Goal: Transaction & Acquisition: Obtain resource

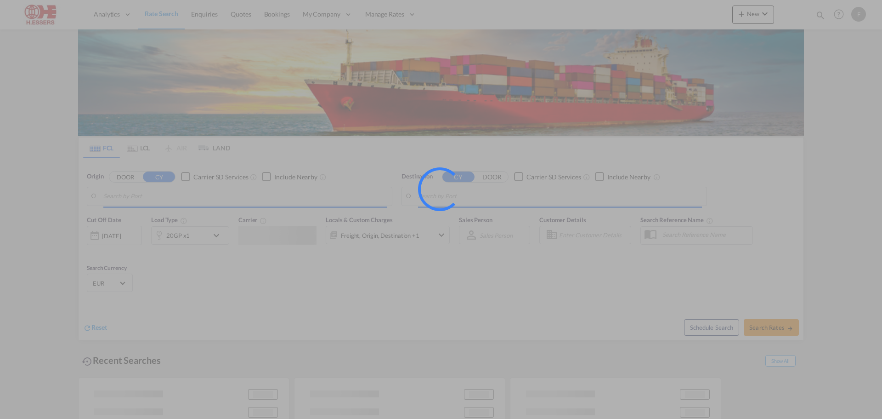
type input "[GEOGRAPHIC_DATA], BEANR"
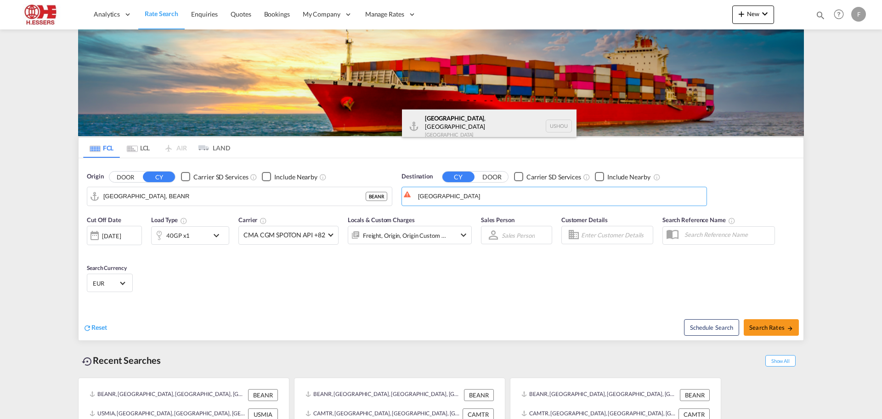
click at [445, 125] on div "[GEOGRAPHIC_DATA] , [GEOGRAPHIC_DATA] [GEOGRAPHIC_DATA] USHOU" at bounding box center [489, 125] width 175 height 33
type input "[GEOGRAPHIC_DATA], [GEOGRAPHIC_DATA], USHOU"
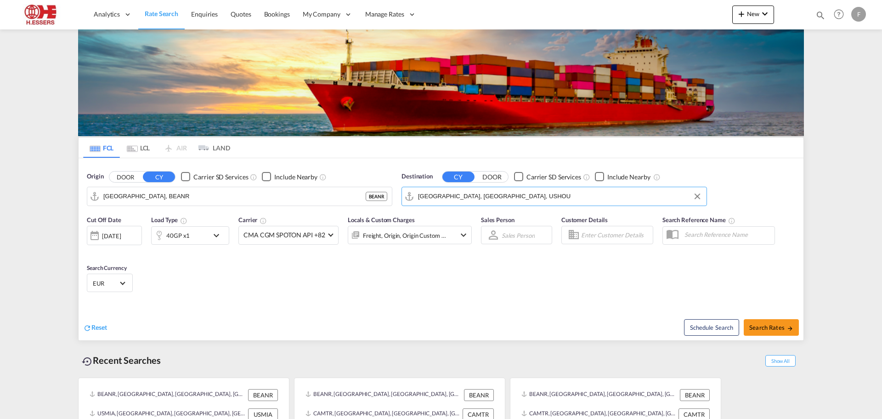
click at [593, 228] on input "Enter Customer Details" at bounding box center [615, 235] width 69 height 14
type input "k"
click at [597, 163] on div "SPOT EXP ORT [EMAIL_ADDRESS][DOMAIN_NAME] | SPOT EXP ORT" at bounding box center [663, 160] width 175 height 24
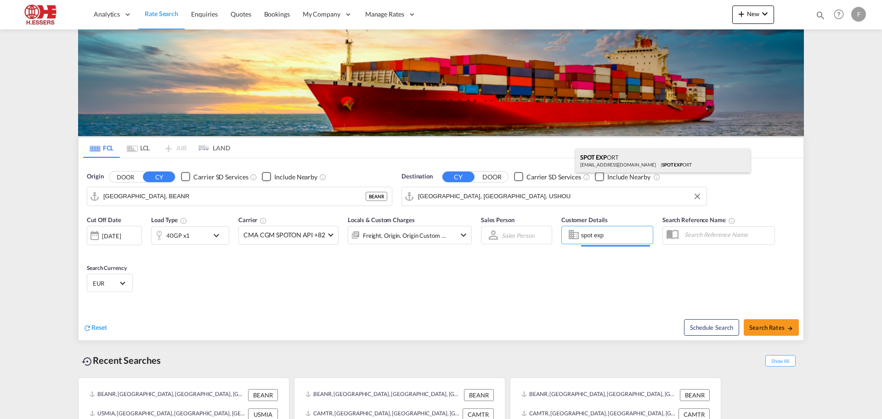
type input "SPOT EXPORT, SPOT EXPORT, [EMAIL_ADDRESS][DOMAIN_NAME]"
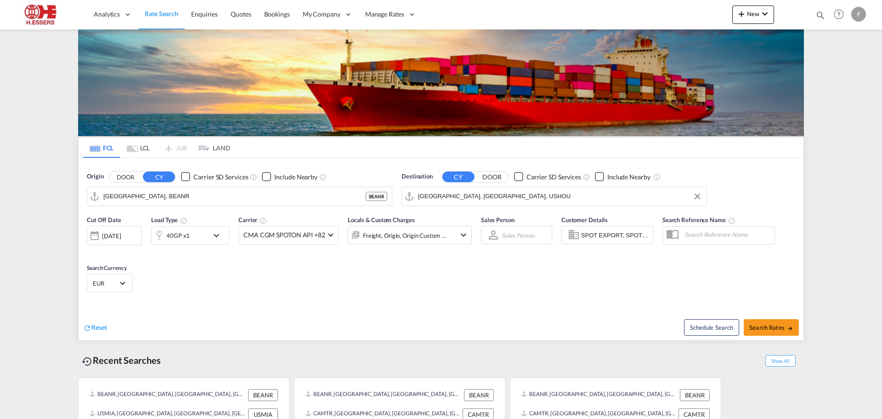
click at [216, 230] on md-icon "icon-chevron-down" at bounding box center [219, 235] width 16 height 11
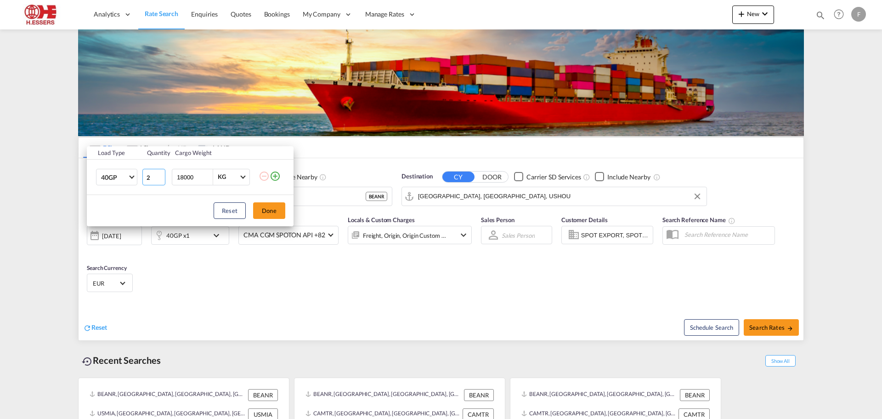
type input "2"
click at [158, 175] on input "2" at bounding box center [153, 177] width 23 height 17
click at [266, 210] on button "Done" at bounding box center [269, 210] width 32 height 17
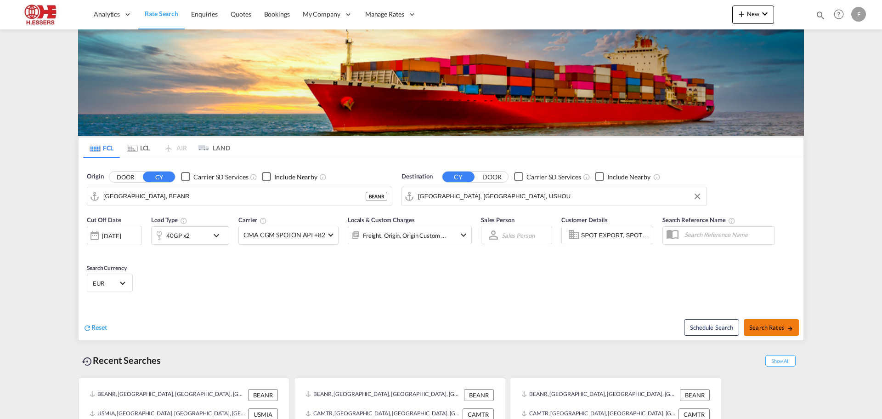
click at [761, 324] on span "Search Rates" at bounding box center [772, 327] width 44 height 7
type input "BEANR to USHOU / [DATE]"
